Goal: Task Accomplishment & Management: Complete application form

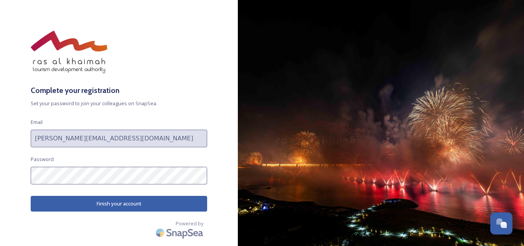
click at [132, 202] on button "Finish your account" at bounding box center [119, 204] width 176 height 16
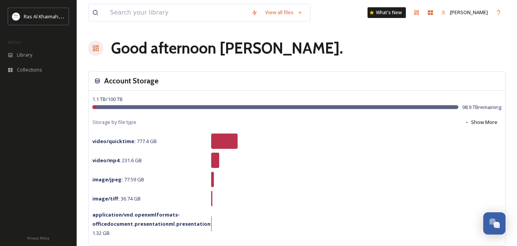
click at [337, 141] on div "video/quicktime : 777.4 GB" at bounding box center [296, 141] width 409 height 15
click at [227, 141] on div at bounding box center [224, 141] width 26 height 15
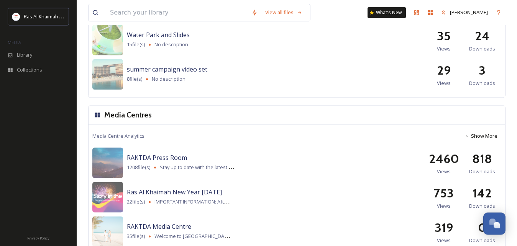
scroll to position [938, 0]
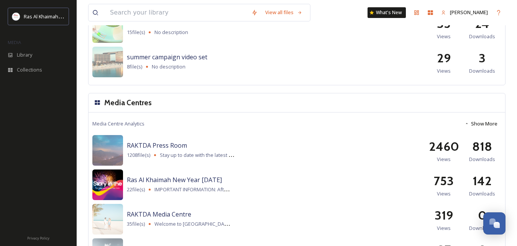
click at [103, 187] on img at bounding box center [107, 185] width 31 height 31
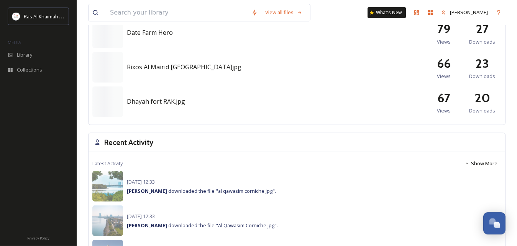
scroll to position [391, 0]
